Goal: Information Seeking & Learning: Learn about a topic

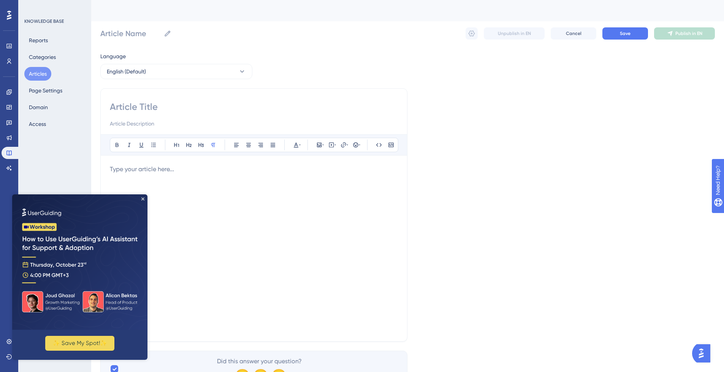
click at [39, 69] on button "Articles" at bounding box center [37, 74] width 27 height 14
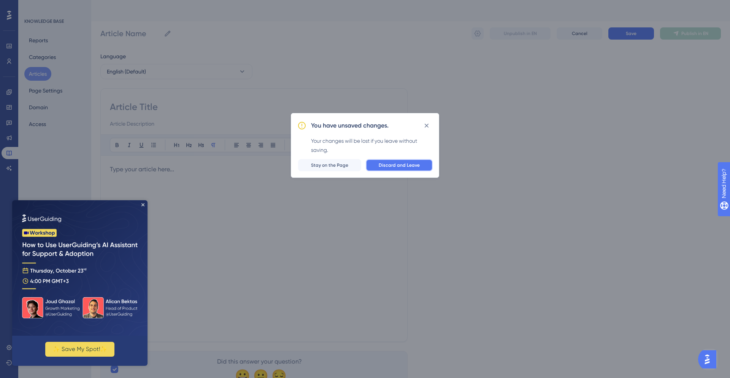
click at [394, 163] on span "Discard and Leave" at bounding box center [399, 165] width 41 height 6
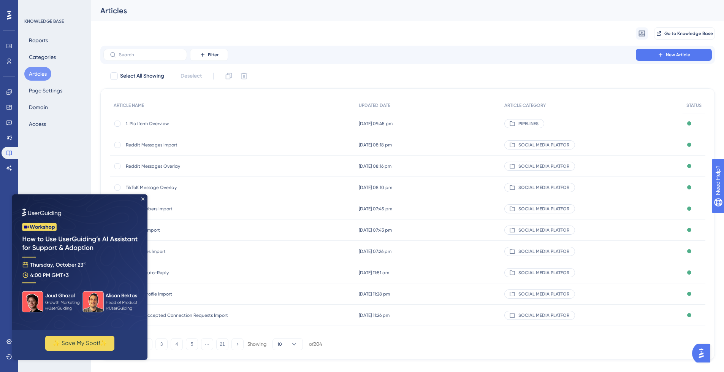
click at [183, 126] on span "1. Platform Overview" at bounding box center [187, 124] width 122 height 6
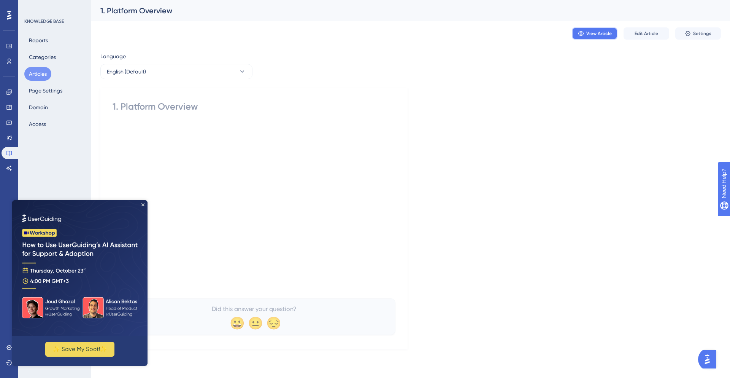
click at [606, 32] on span "View Article" at bounding box center [598, 33] width 25 height 6
click at [142, 203] on icon "Close Preview" at bounding box center [142, 204] width 3 height 3
